Goal: Check status: Check status

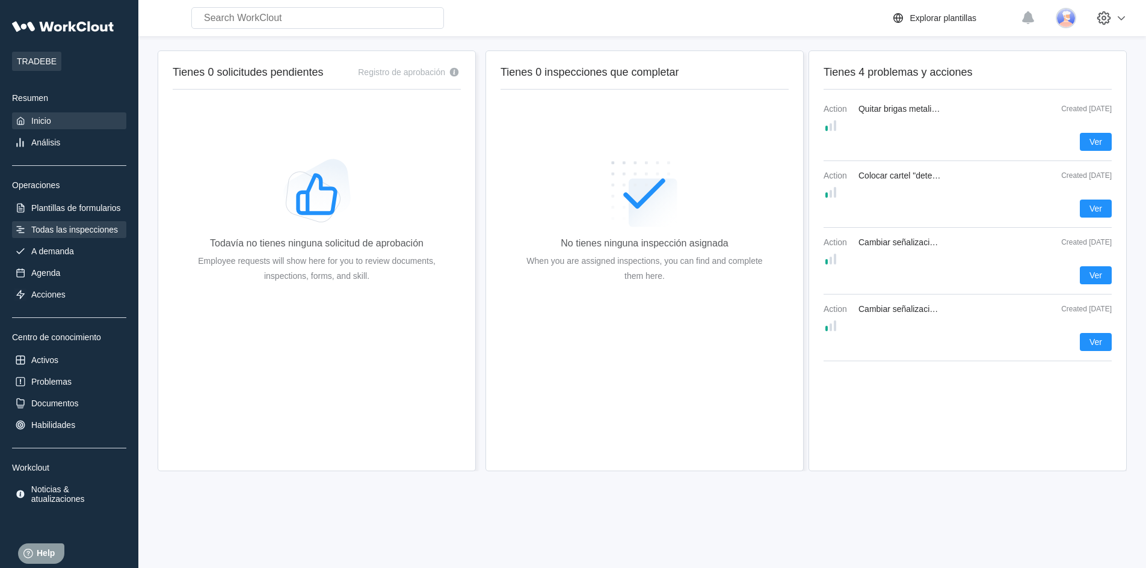
click at [69, 233] on div "Todas las inspecciones" at bounding box center [74, 230] width 87 height 10
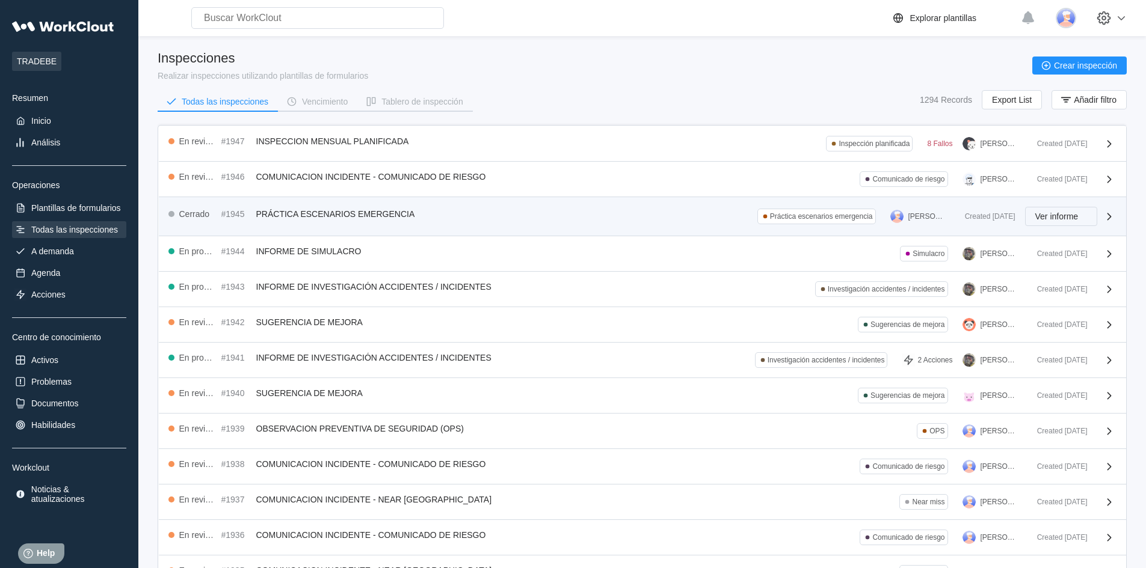
click at [1048, 214] on span "Ver informe" at bounding box center [1056, 216] width 43 height 8
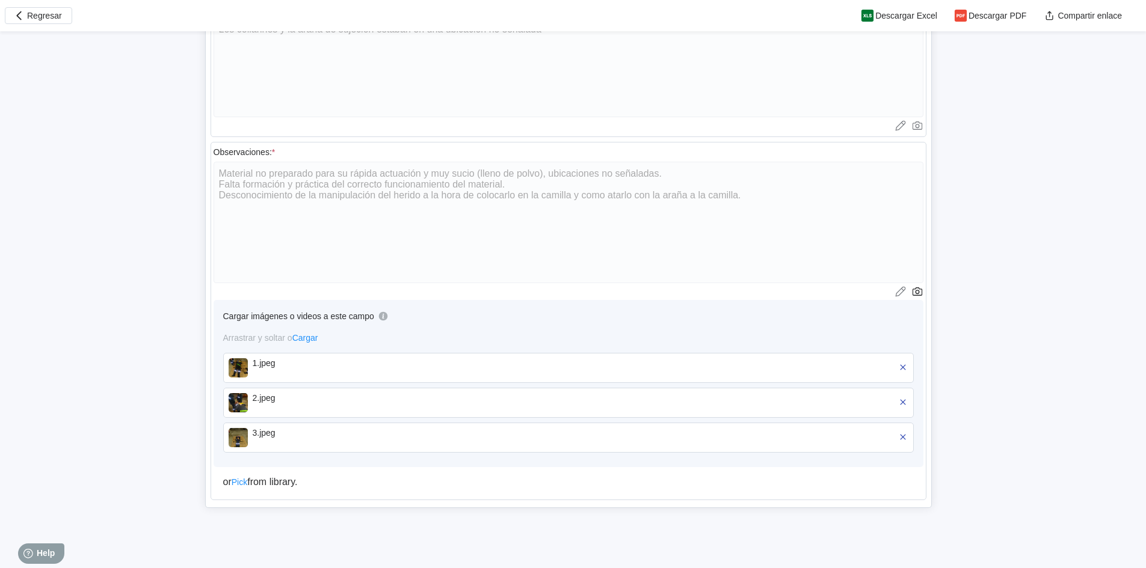
scroll to position [851, 0]
click at [235, 365] on img at bounding box center [238, 364] width 19 height 19
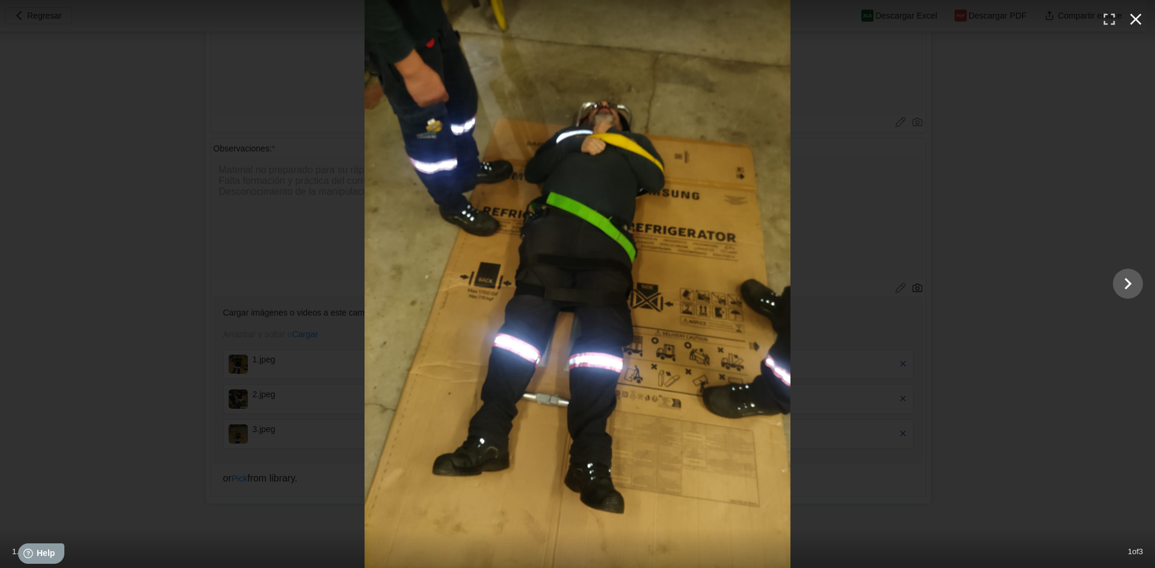
click at [1136, 20] on icon "button" at bounding box center [1135, 19] width 11 height 11
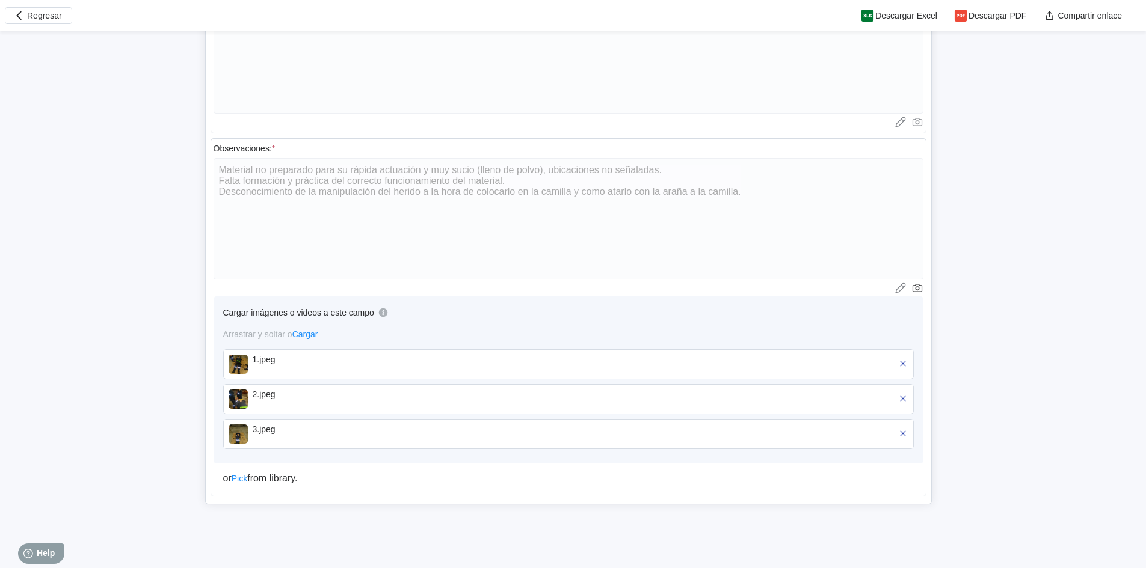
click at [267, 404] on div "2.jpeg" at bounding box center [322, 399] width 138 height 19
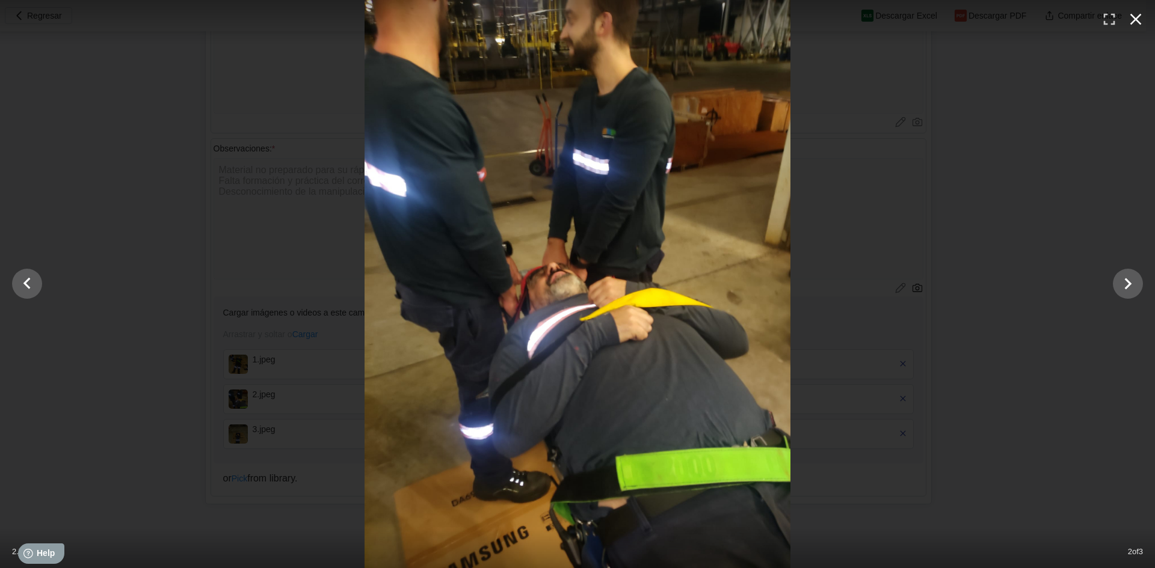
click at [1140, 17] on icon "button" at bounding box center [1135, 19] width 19 height 19
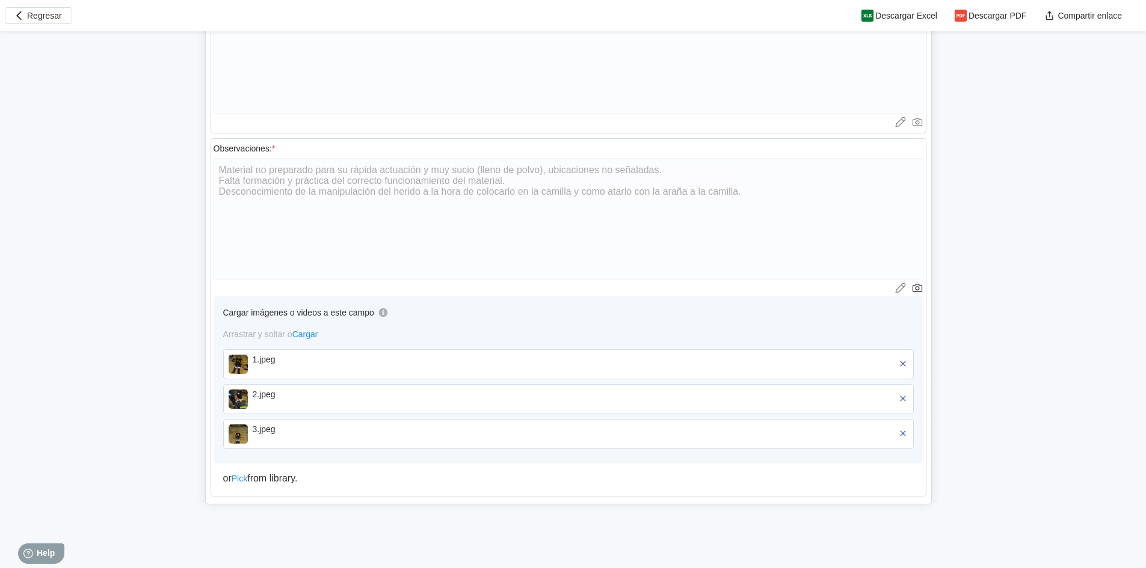
click at [245, 436] on img at bounding box center [238, 434] width 19 height 19
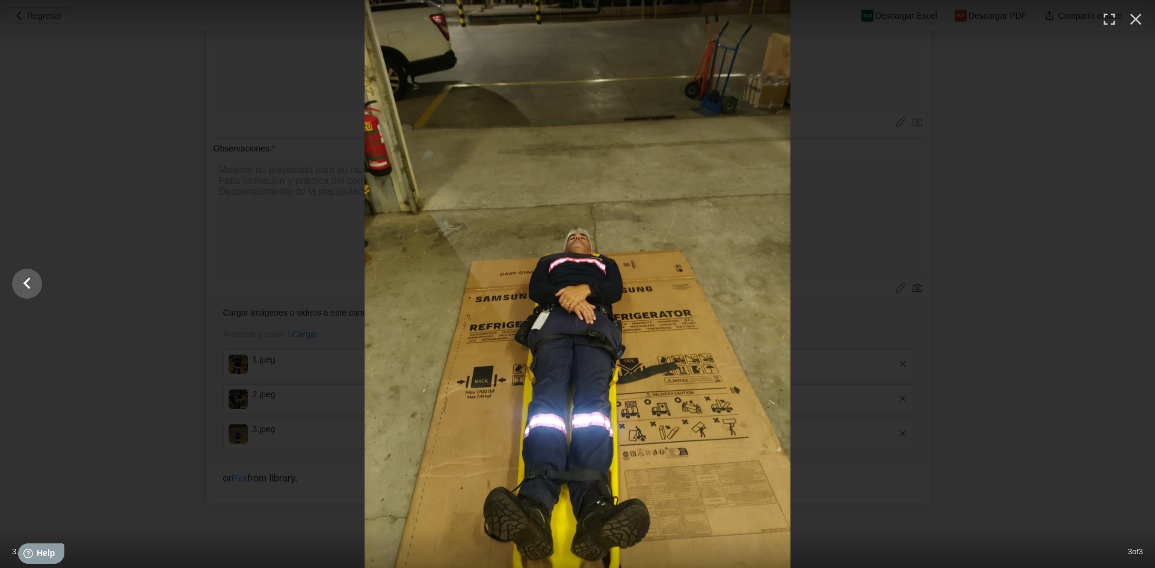
click at [1132, 20] on icon "button" at bounding box center [1135, 19] width 19 height 19
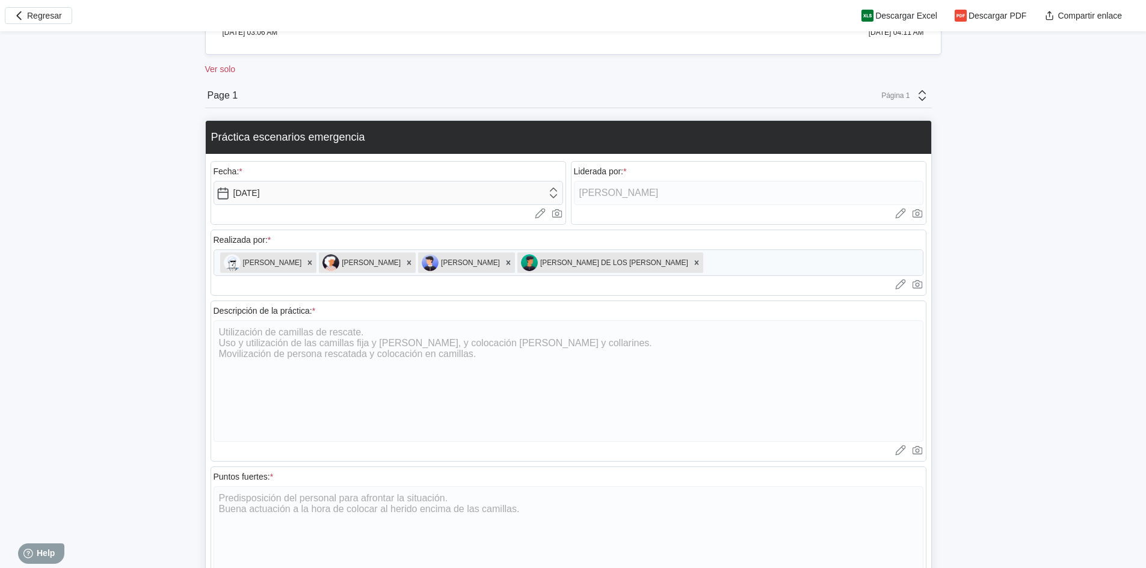
scroll to position [189, 0]
